Goal: Task Accomplishment & Management: Use online tool/utility

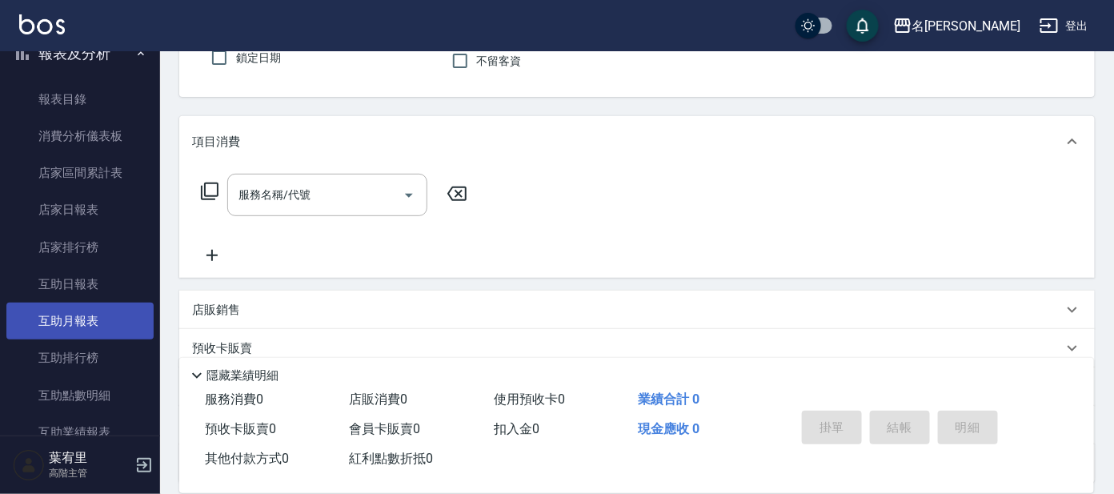
scroll to position [599, 0]
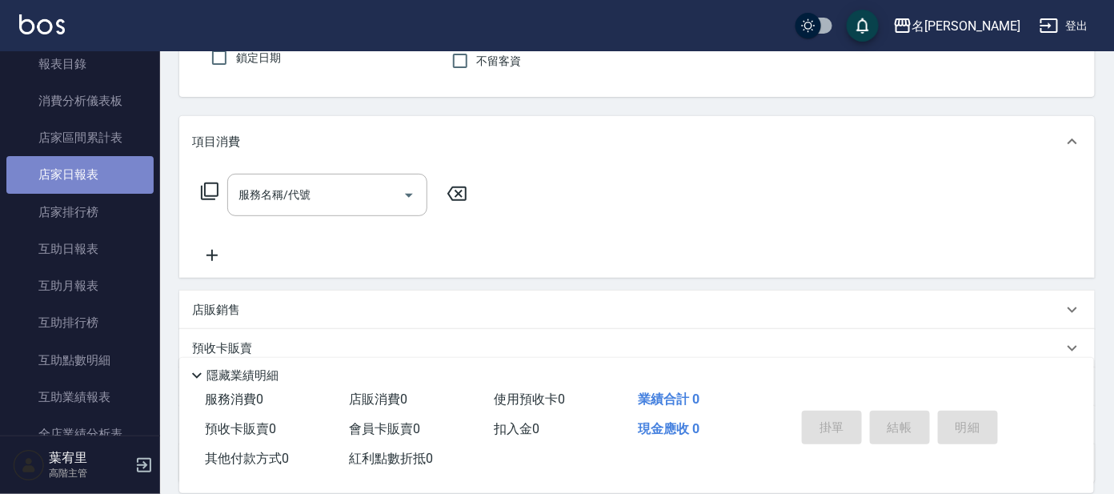
click at [91, 166] on link "店家日報表" at bounding box center [79, 174] width 147 height 37
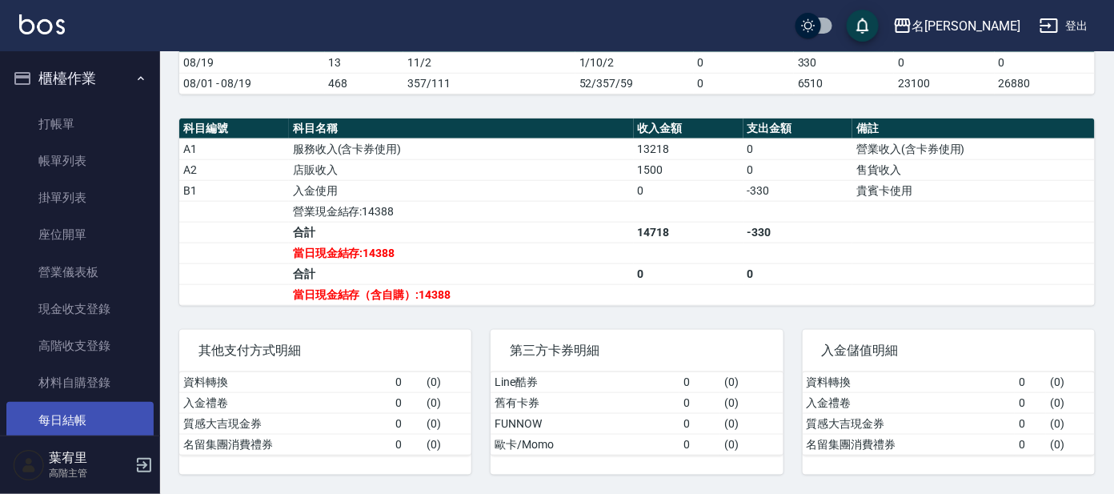
click at [72, 410] on link "每日結帳" at bounding box center [79, 420] width 147 height 37
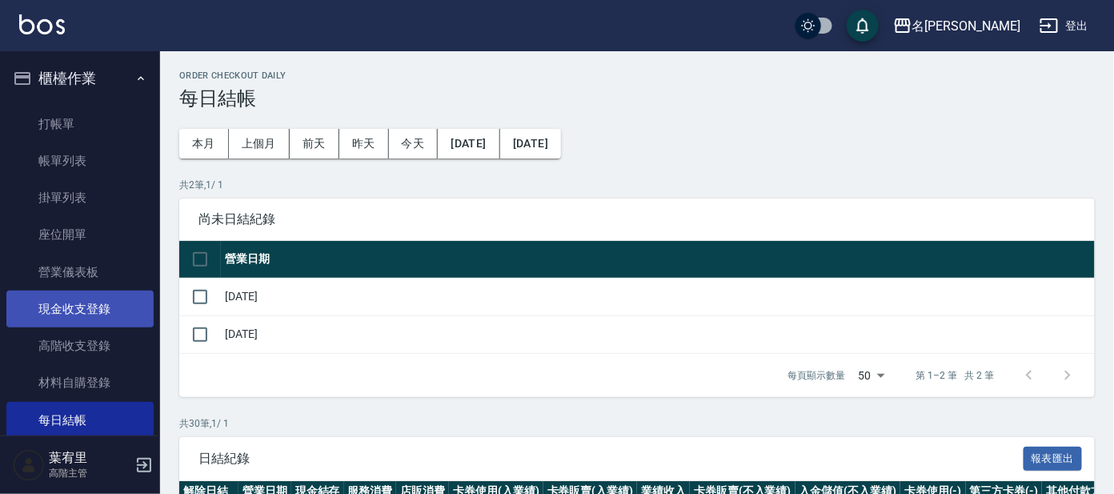
click at [65, 304] on link "現金收支登錄" at bounding box center [79, 308] width 147 height 37
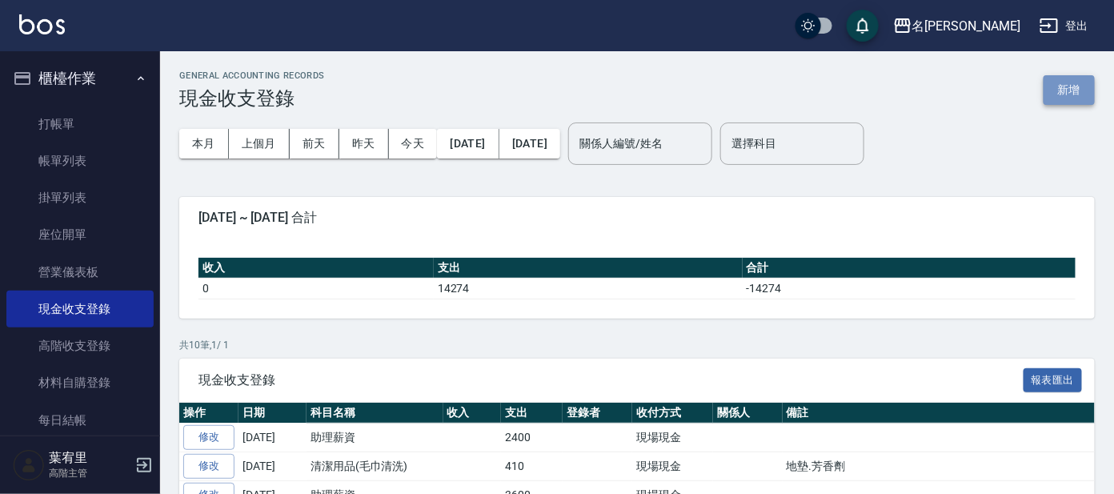
click at [1074, 83] on button "新增" at bounding box center [1068, 90] width 51 height 30
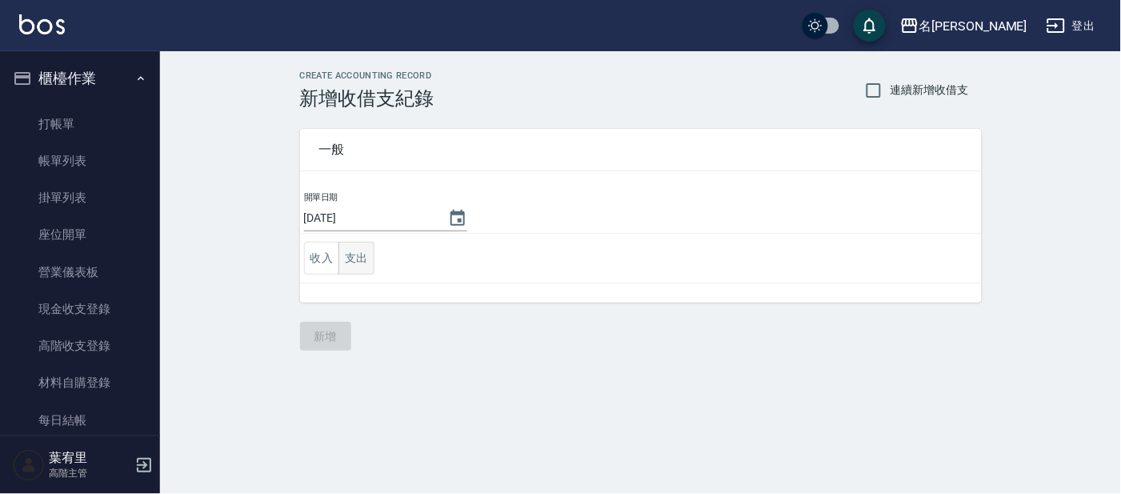
click at [359, 255] on button "支出" at bounding box center [356, 258] width 36 height 33
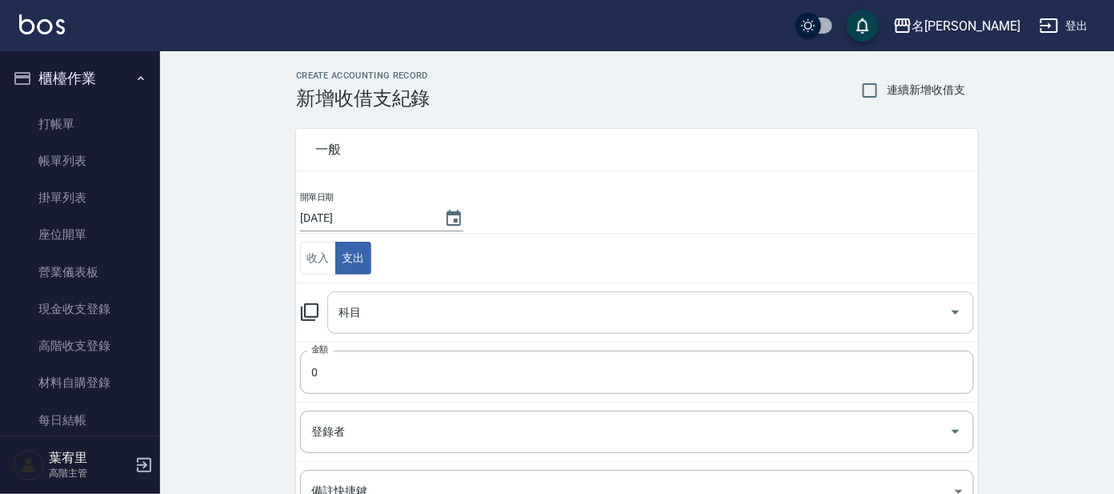
click at [393, 298] on input "科目" at bounding box center [638, 312] width 608 height 28
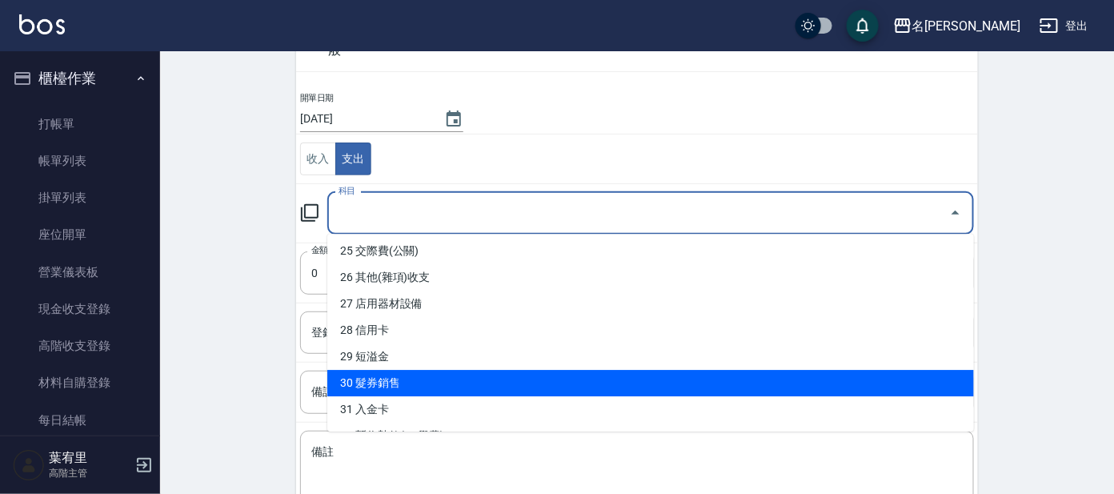
scroll to position [618, 0]
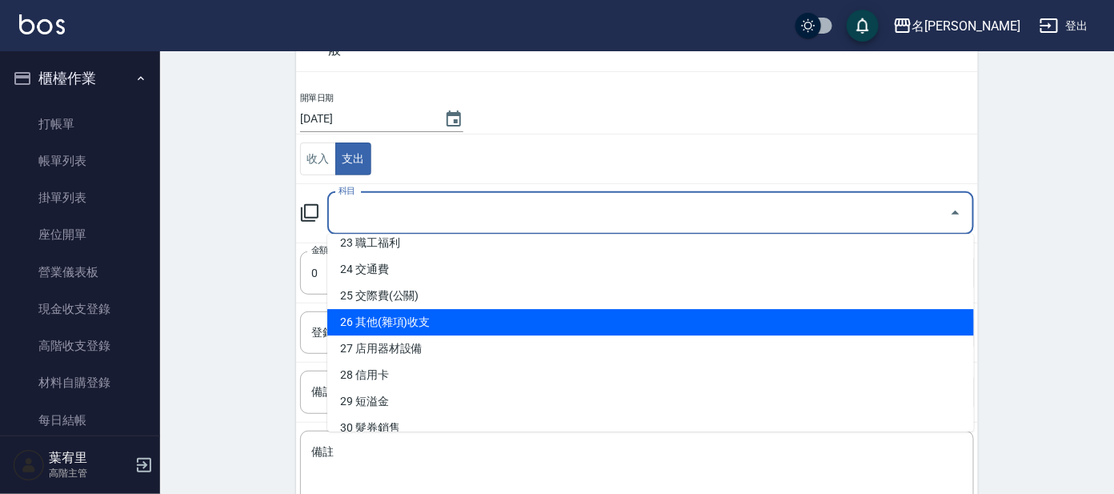
click at [455, 319] on li "26 其他(雜項)收支" at bounding box center [650, 322] width 646 height 26
type input "26 其他(雜項)收支"
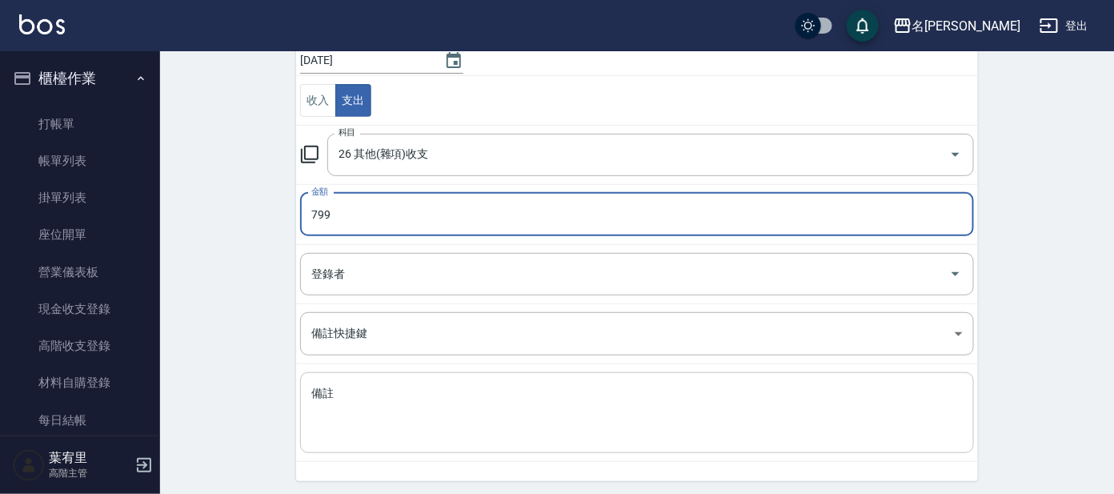
scroll to position [211, 0]
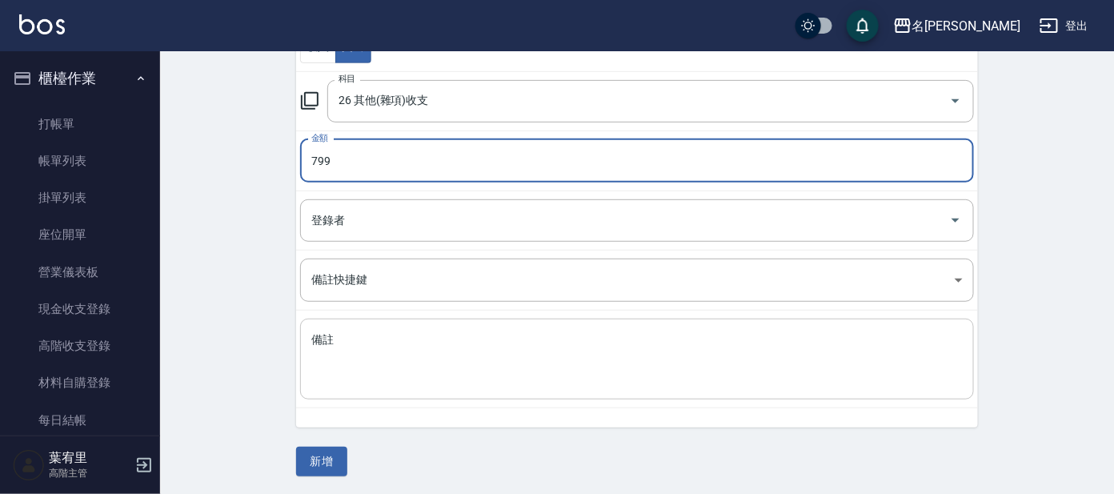
type input "799"
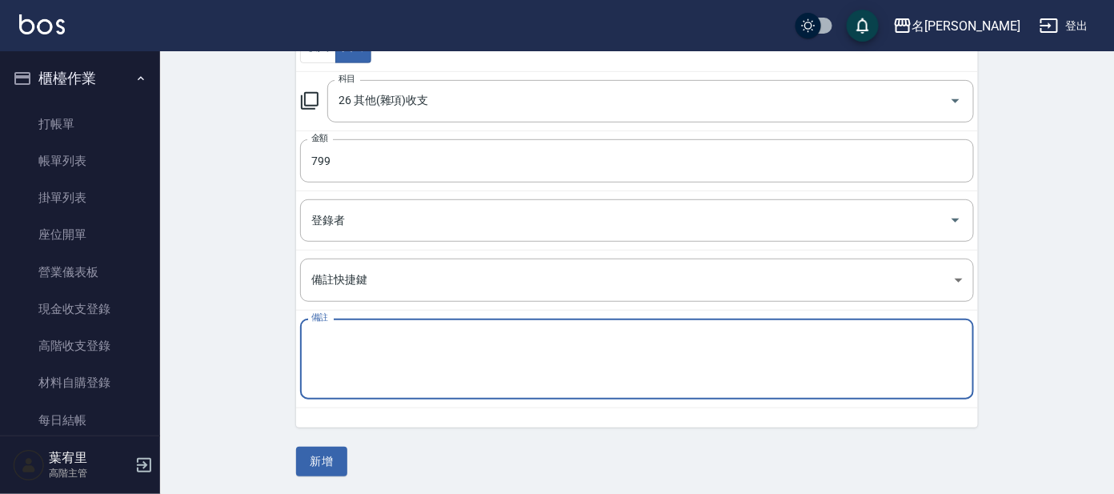
click at [380, 339] on textarea "備註" at bounding box center [636, 359] width 651 height 54
type textarea "3T硬碟"
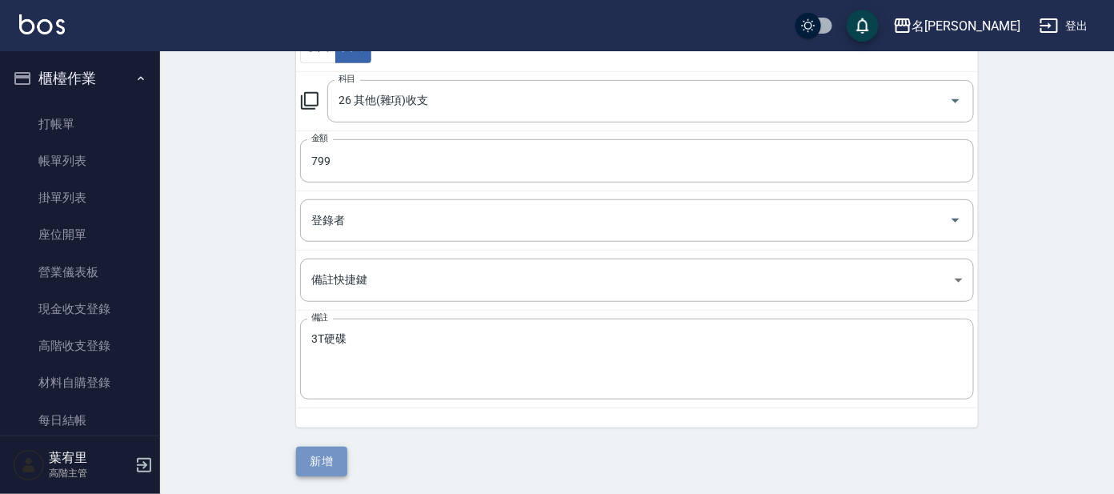
click at [308, 467] on button "新增" at bounding box center [321, 461] width 51 height 30
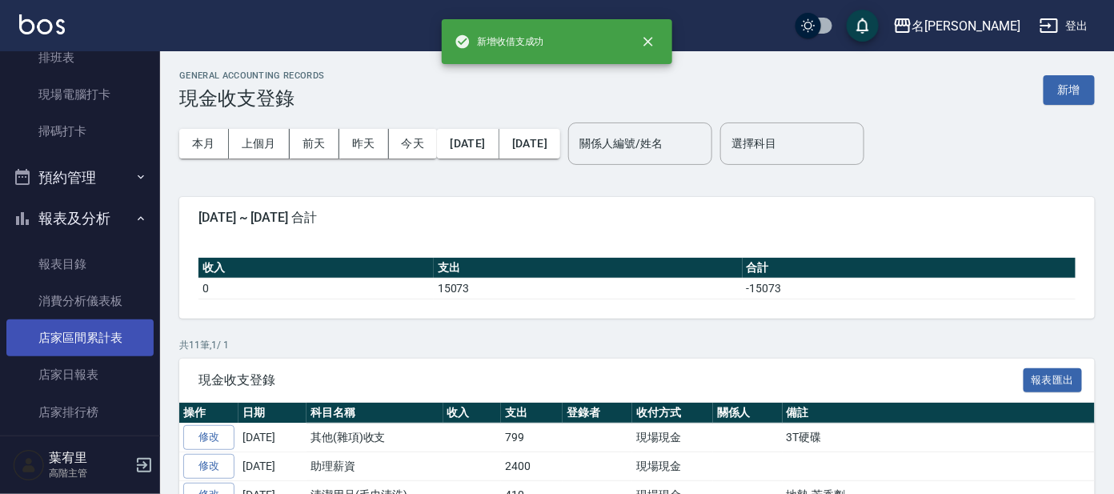
scroll to position [699, 0]
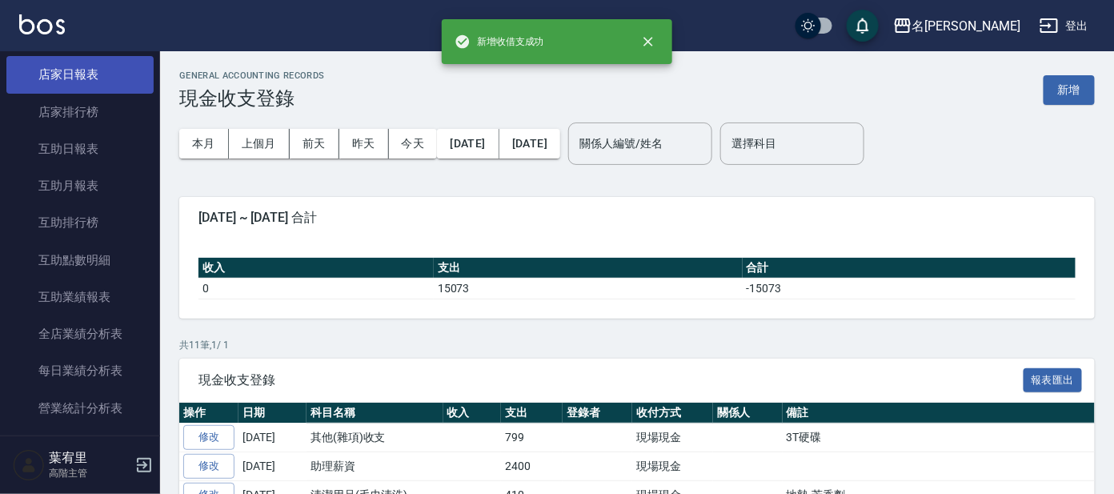
drag, startPoint x: 89, startPoint y: 66, endPoint x: 78, endPoint y: 71, distance: 12.5
click at [89, 65] on link "店家日報表" at bounding box center [79, 74] width 147 height 37
